Goal: Information Seeking & Learning: Learn about a topic

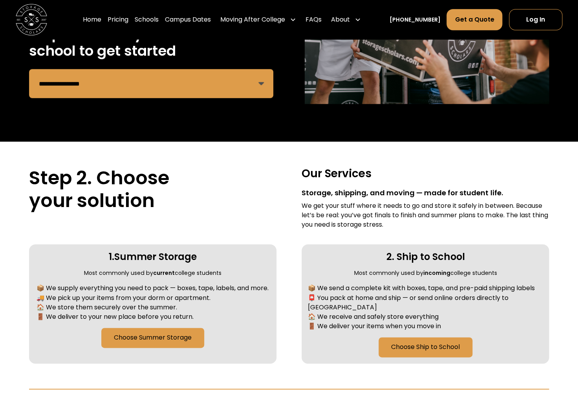
scroll to position [182, 0]
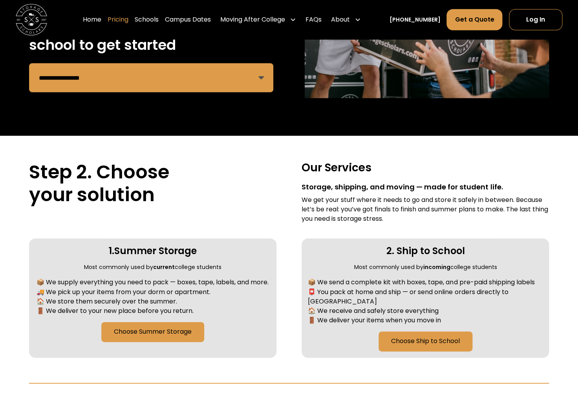
click at [126, 15] on link "Pricing" at bounding box center [118, 20] width 21 height 22
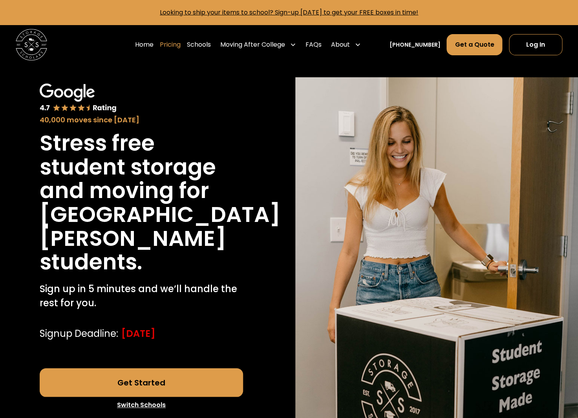
click at [181, 46] on link "Pricing" at bounding box center [170, 45] width 21 height 22
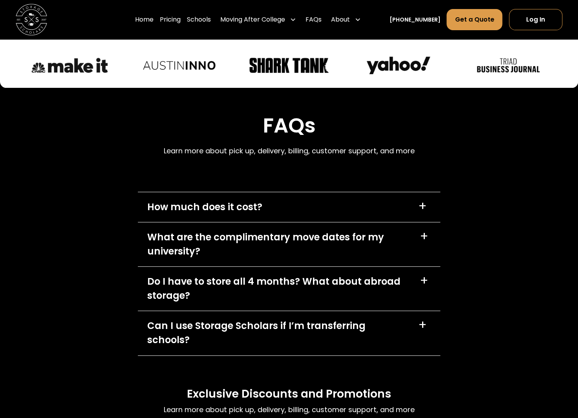
scroll to position [3519, 0]
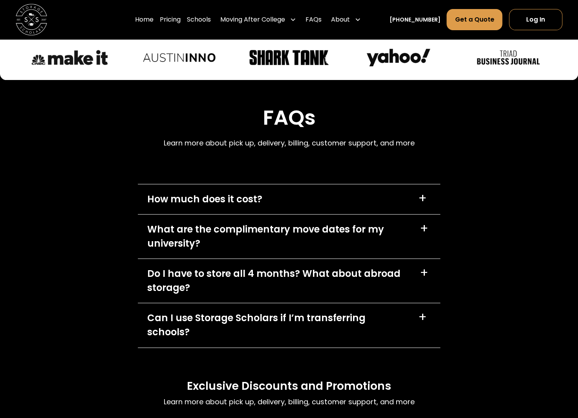
click at [420, 196] on div "+" at bounding box center [422, 198] width 9 height 13
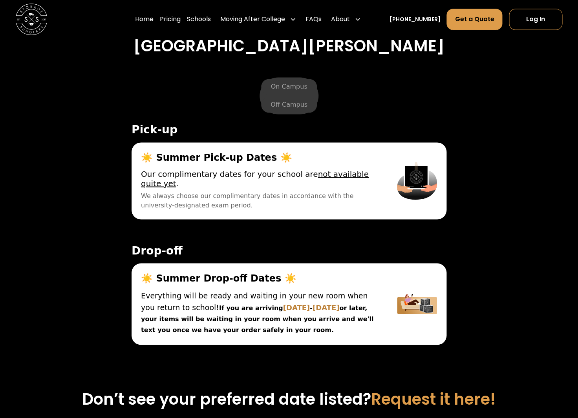
scroll to position [2748, 0]
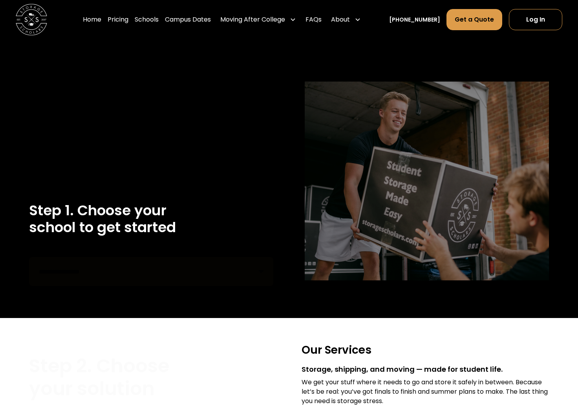
scroll to position [182, 0]
